Goal: Task Accomplishment & Management: Use online tool/utility

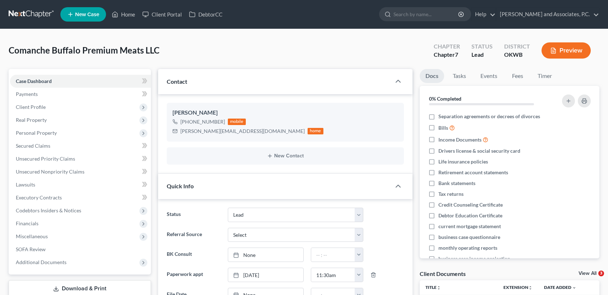
select select "8"
select select "0"
click at [129, 22] on ul "New Case Home Client Portal DebtorCC - No Result - See all results Or Press Ent…" at bounding box center [329, 14] width 539 height 19
click at [130, 17] on link "Home" at bounding box center [123, 14] width 31 height 13
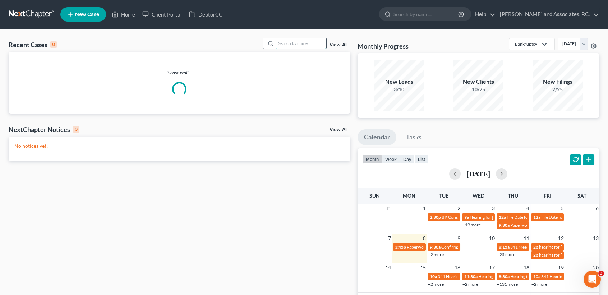
click at [305, 43] on input "search" at bounding box center [301, 43] width 50 height 10
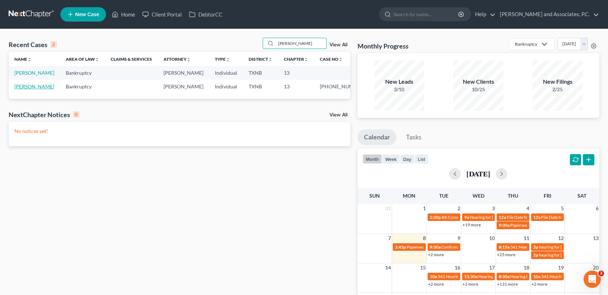
type input "goodwin"
click at [25, 90] on link "Goodwin, Donald" at bounding box center [34, 86] width 40 height 6
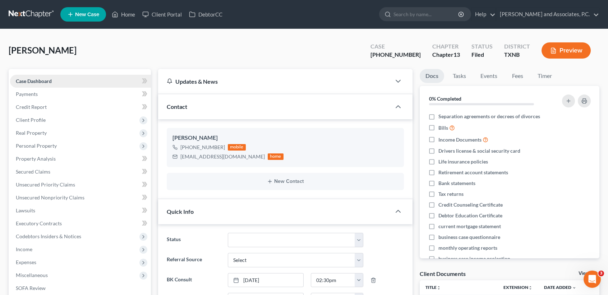
scroll to position [308, 0]
drag, startPoint x: 47, startPoint y: 137, endPoint x: 46, endPoint y: 141, distance: 4.4
click at [47, 137] on span "Real Property" at bounding box center [80, 133] width 141 height 13
click at [46, 141] on span "Personal Property" at bounding box center [80, 146] width 141 height 13
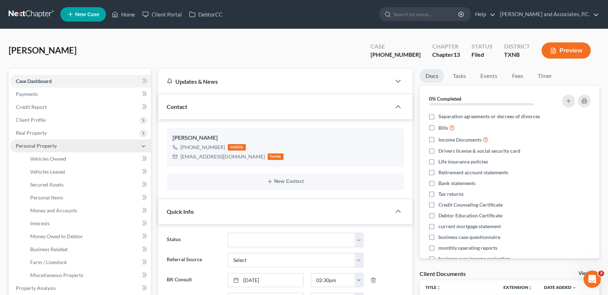
click at [46, 145] on span "Personal Property" at bounding box center [36, 146] width 41 height 6
click at [29, 147] on span "Personal Property" at bounding box center [36, 146] width 41 height 6
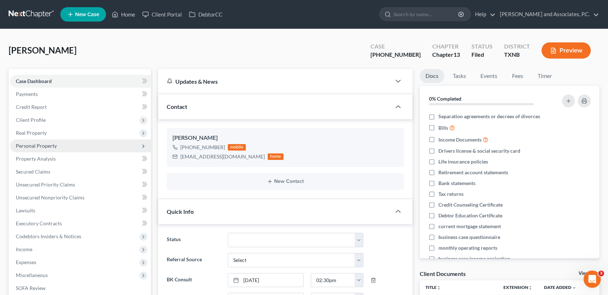
click at [30, 147] on span "Personal Property" at bounding box center [36, 146] width 41 height 6
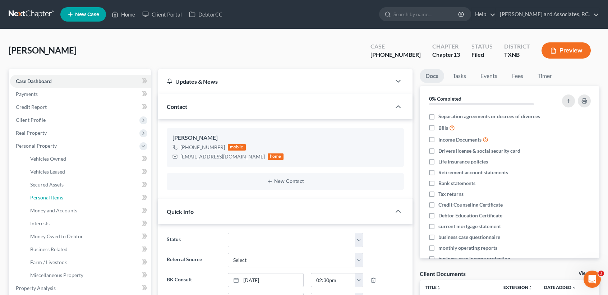
drag, startPoint x: 57, startPoint y: 195, endPoint x: 195, endPoint y: 201, distance: 137.9
click at [56, 195] on span "Personal Items" at bounding box center [46, 198] width 33 height 6
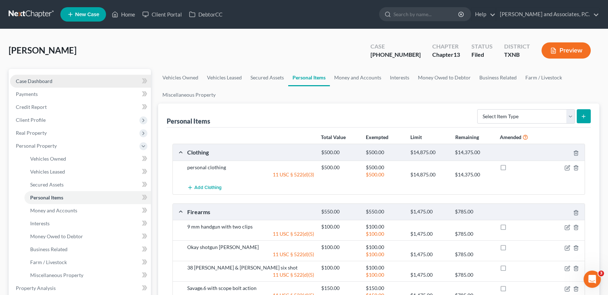
click at [43, 76] on link "Case Dashboard" at bounding box center [80, 81] width 141 height 13
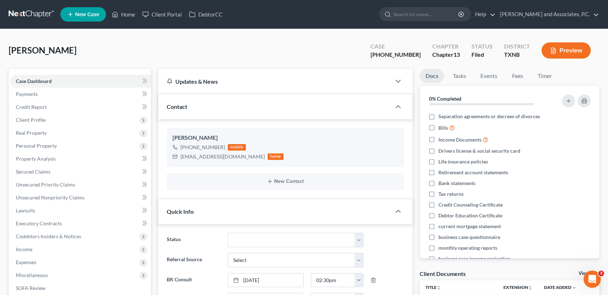
scroll to position [308, 0]
